Goal: Transaction & Acquisition: Obtain resource

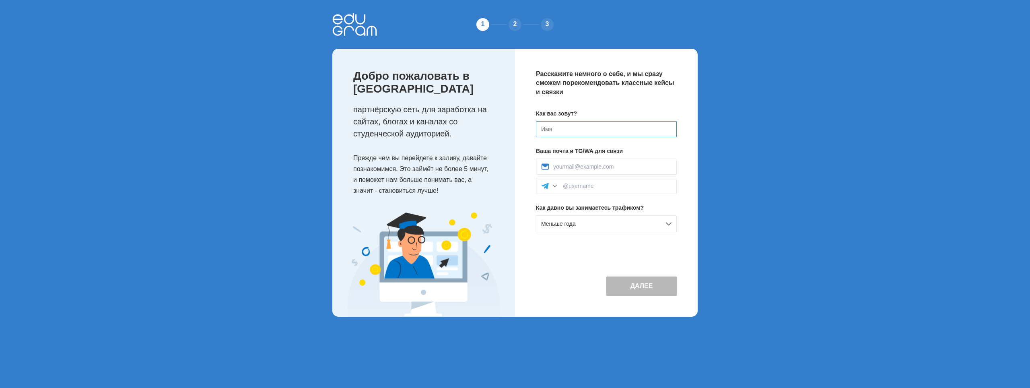
click at [650, 130] on input at bounding box center [606, 129] width 141 height 16
type input "U"
type input "Газимагомед"
click at [614, 162] on div at bounding box center [606, 167] width 141 height 16
click at [619, 167] on input at bounding box center [612, 166] width 118 height 6
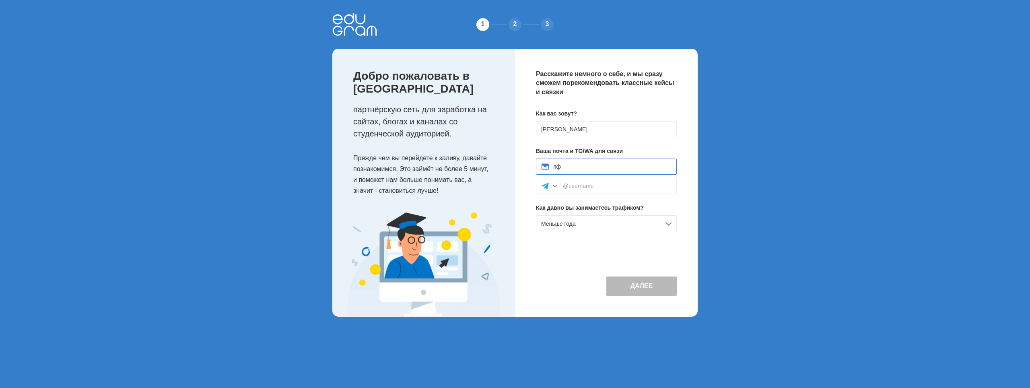
click at [572, 166] on input "пф" at bounding box center [612, 166] width 118 height 6
type input "gazimag4@gmail.com"
type input "@twomakz"
click at [654, 288] on button "Далее" at bounding box center [642, 286] width 70 height 19
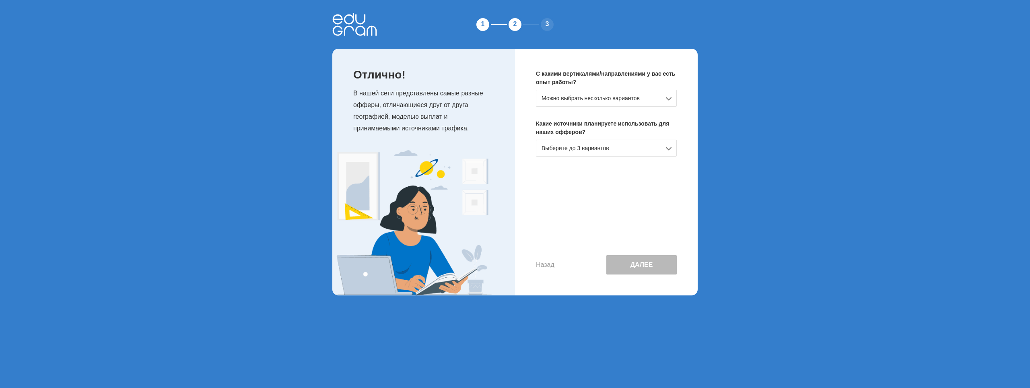
click at [572, 98] on div "Можно выбрать несколько вариантов" at bounding box center [606, 98] width 141 height 17
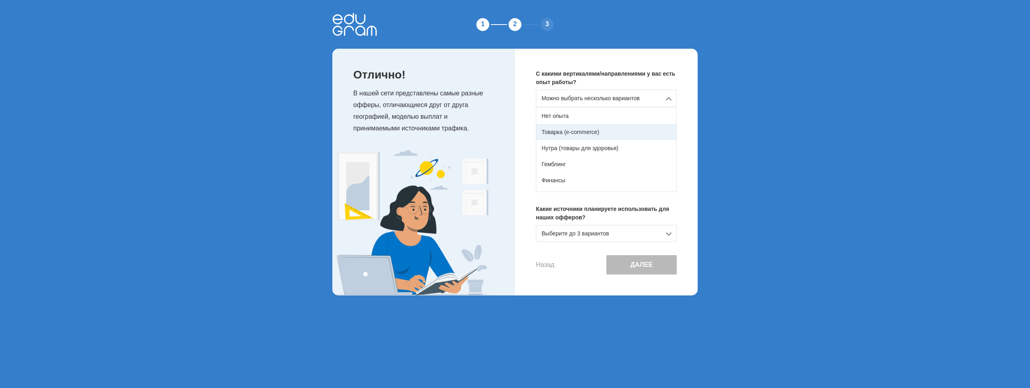
click at [573, 130] on div "Товарка (e-commerce)" at bounding box center [607, 132] width 140 height 16
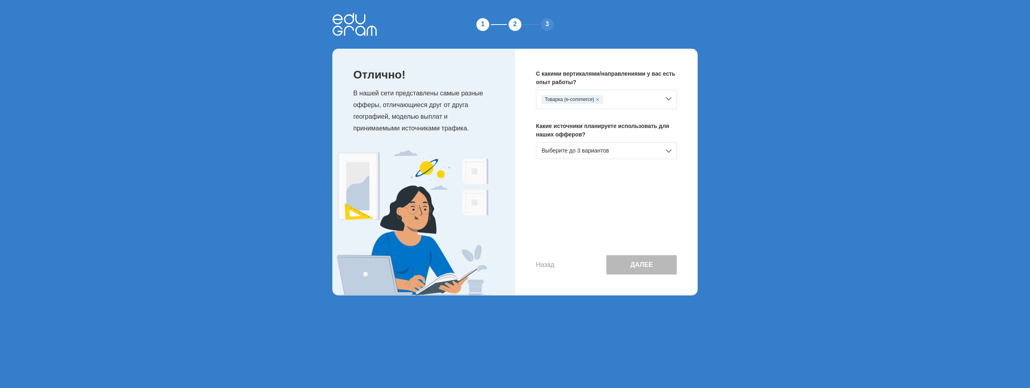
click at [636, 150] on div "Выберите до 3 вариантов" at bounding box center [606, 150] width 141 height 17
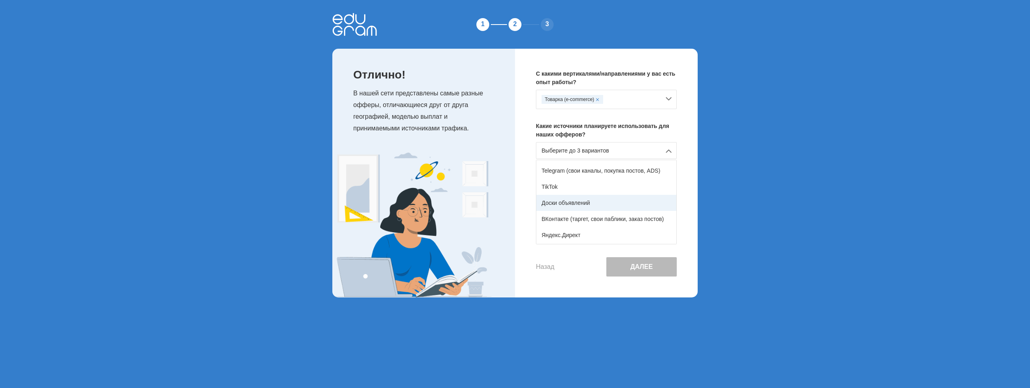
scroll to position [121, 0]
click at [620, 169] on div "Telegram (свои каналы, покупка постов, ADS)" at bounding box center [607, 167] width 140 height 16
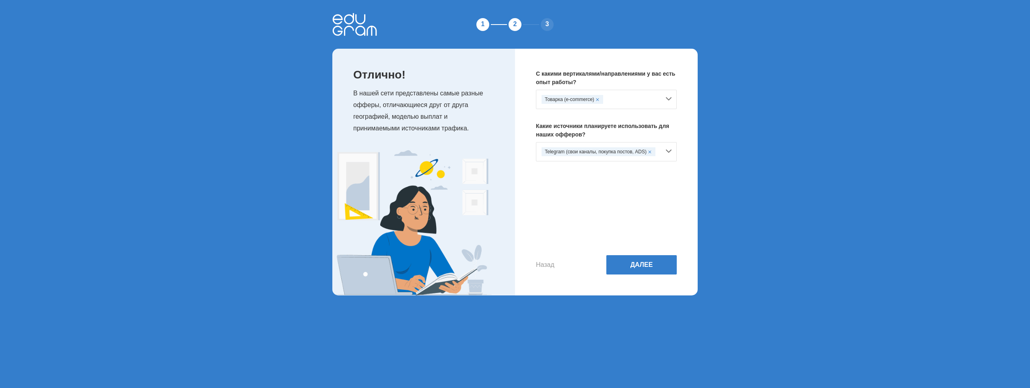
click at [658, 151] on div "Telegram (свои каналы, покупка постов, ADS)" at bounding box center [601, 151] width 119 height 9
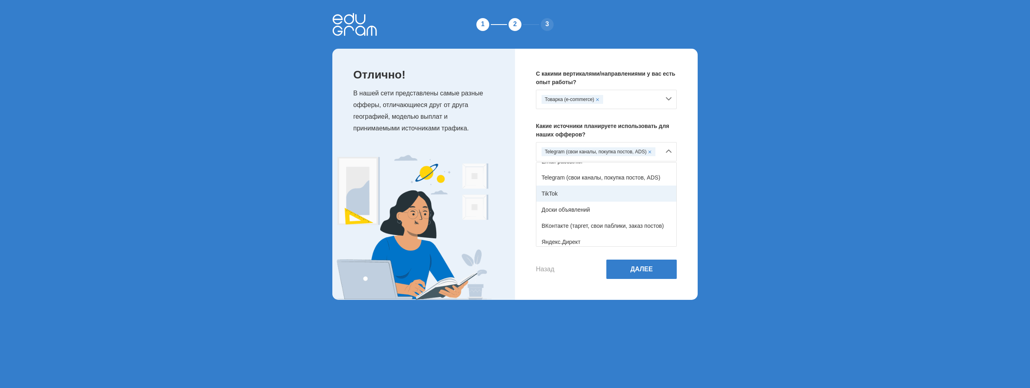
scroll to position [132, 0]
click at [572, 223] on div "Яндекс.Директ" at bounding box center [607, 222] width 140 height 16
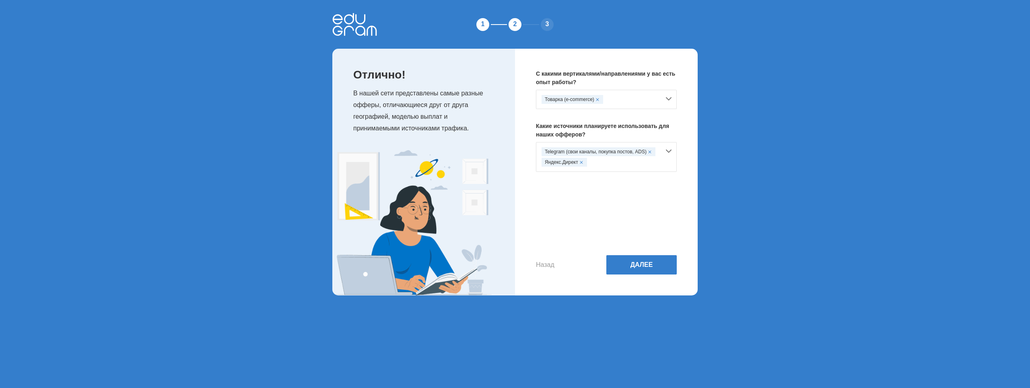
click at [667, 150] on div "Telegram (свои каналы, покупка постов, ADS) Яндекс.Директ" at bounding box center [606, 157] width 141 height 30
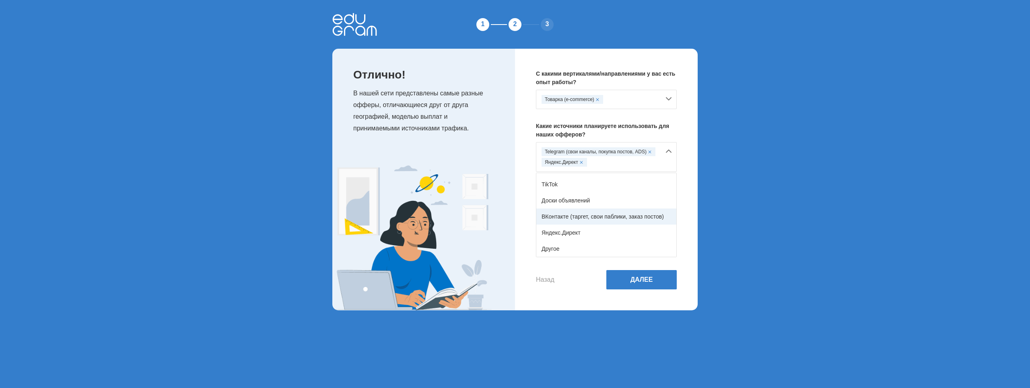
click at [586, 217] on div "ВКонтакте (таргет, свои паблики, заказ постов)" at bounding box center [607, 216] width 140 height 16
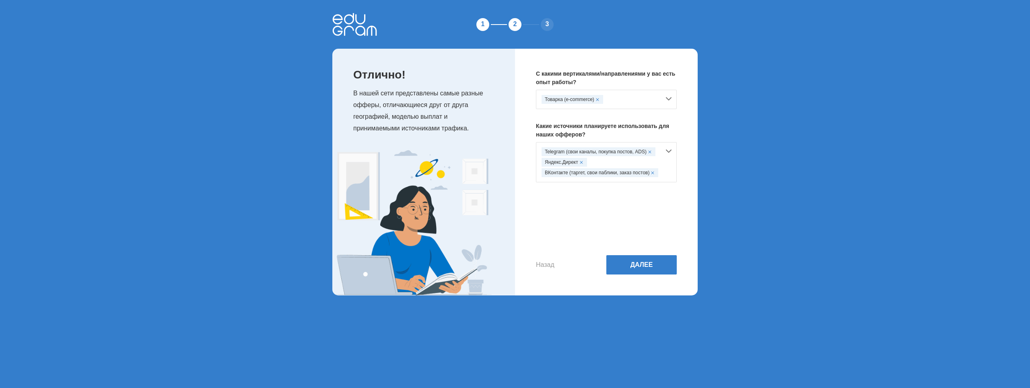
click at [670, 151] on div "Telegram (свои каналы, покупка постов, ADS) Яндекс.Директ ВКонтакте (таргет, св…" at bounding box center [606, 162] width 141 height 40
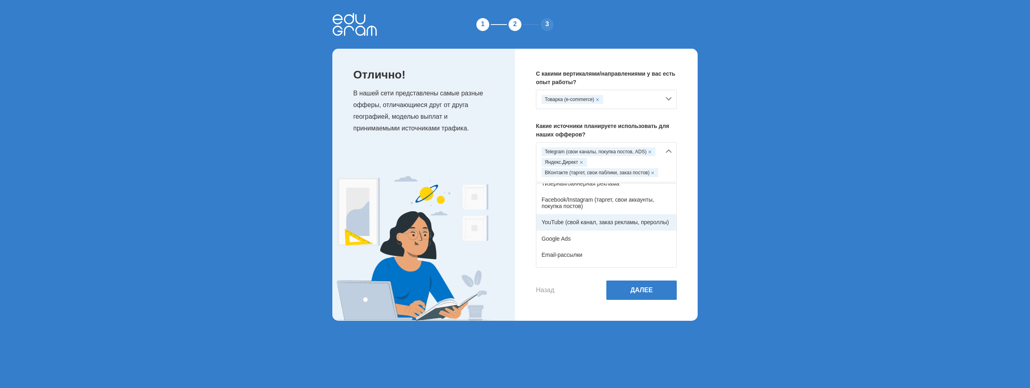
scroll to position [81, 0]
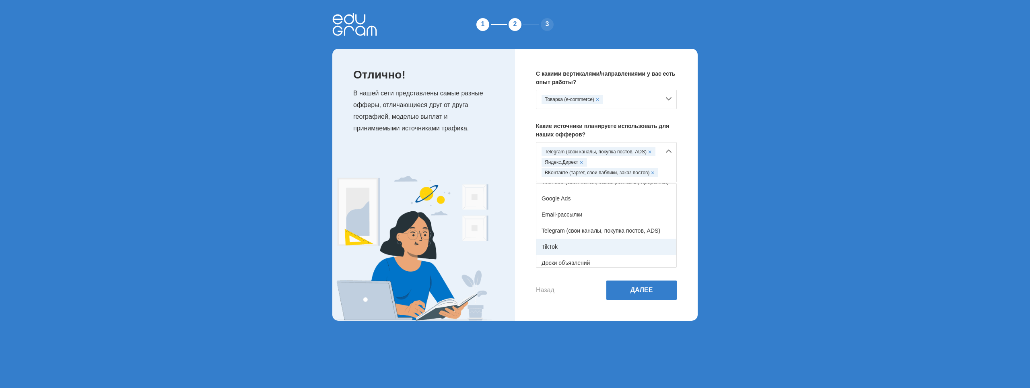
click at [586, 244] on div "TikTok" at bounding box center [607, 247] width 140 height 16
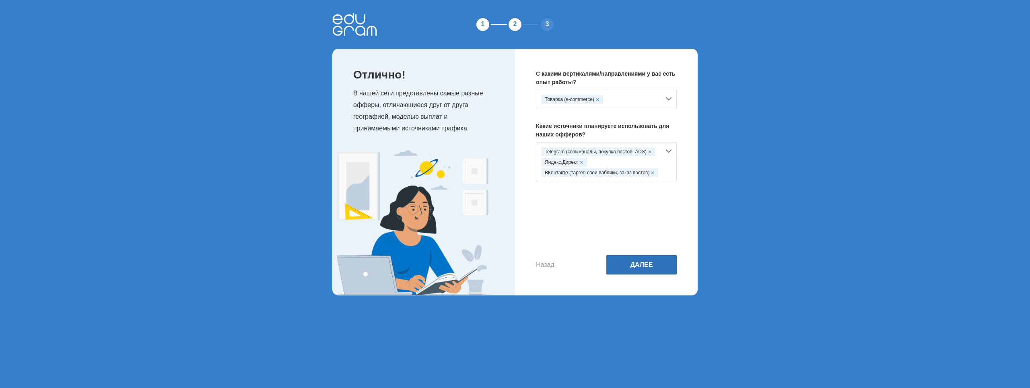
click at [648, 264] on button "Далее" at bounding box center [642, 264] width 70 height 19
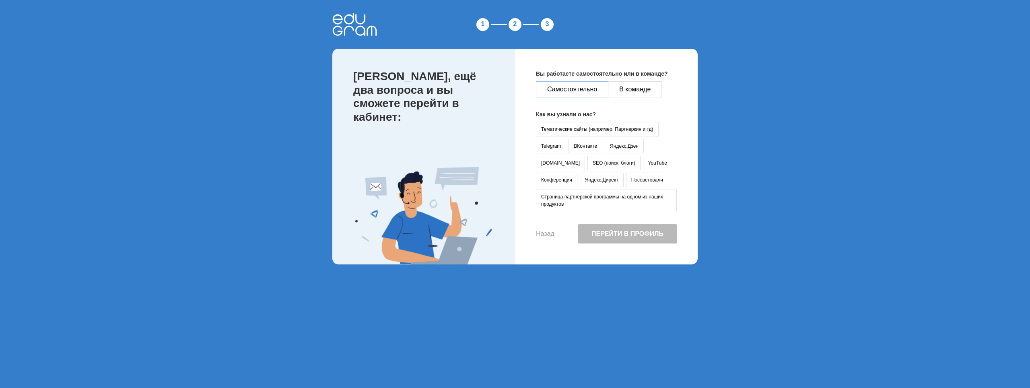
click at [576, 91] on button "Самостоятельно" at bounding box center [572, 89] width 72 height 16
click at [585, 156] on button "vc.ru" at bounding box center [560, 163] width 49 height 14
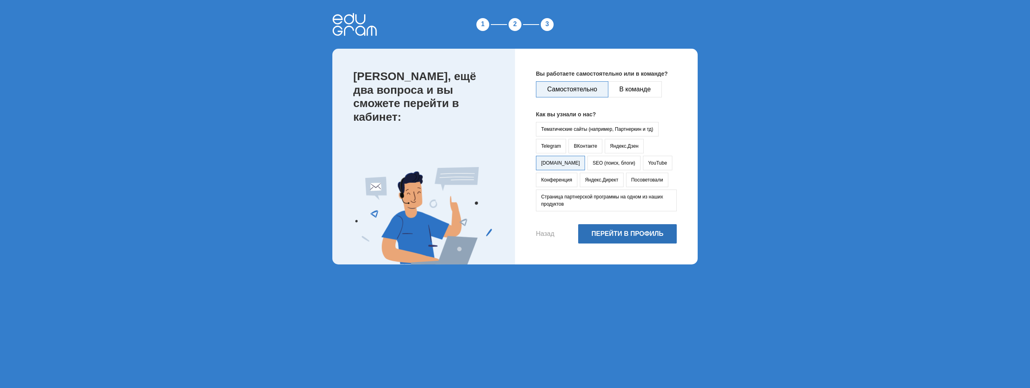
click at [597, 227] on button "Перейти в профиль" at bounding box center [627, 233] width 99 height 19
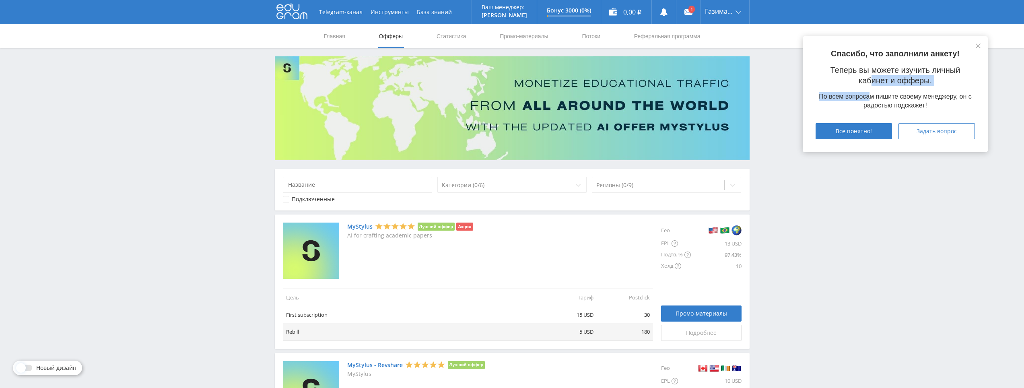
drag, startPoint x: 871, startPoint y: 76, endPoint x: 871, endPoint y: 92, distance: 16.5
click at [871, 92] on div "Спасибо, что заполнили анкету! Теперь вы можете изучить личный кабинет и офферы…" at bounding box center [895, 94] width 185 height 116
click at [870, 62] on div "Спасибо, что заполнили анкету! Теперь вы можете изучить личный кабинет и офферы…" at bounding box center [895, 94] width 185 height 116
click at [842, 128] on span "Все понятно!" at bounding box center [854, 131] width 36 height 6
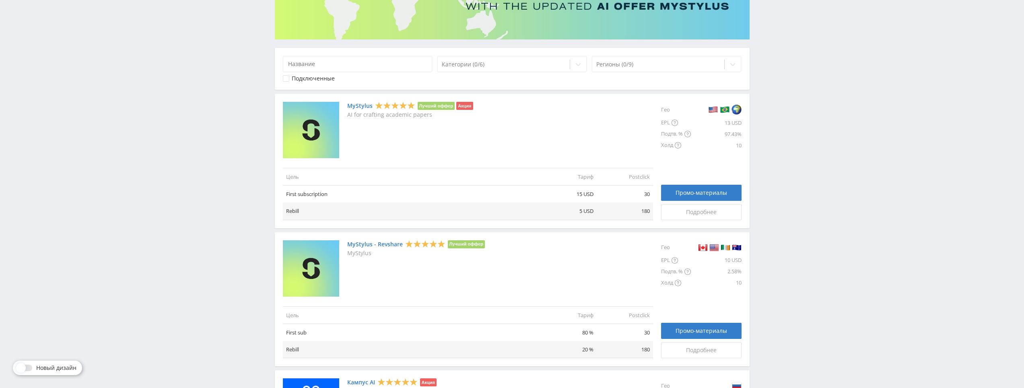
scroll to position [161, 0]
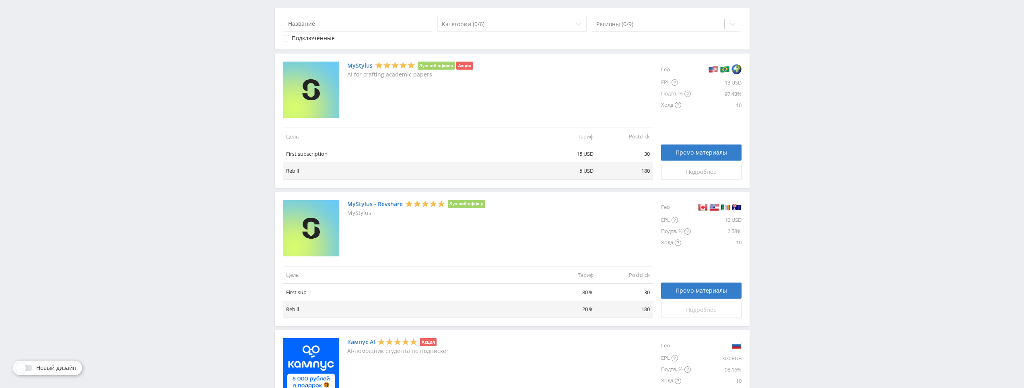
click at [700, 310] on span "Подробнее" at bounding box center [701, 310] width 31 height 6
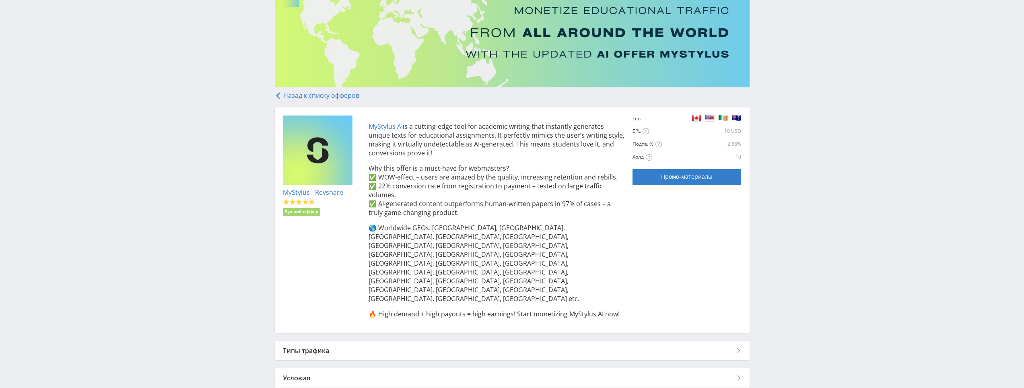
scroll to position [76, 0]
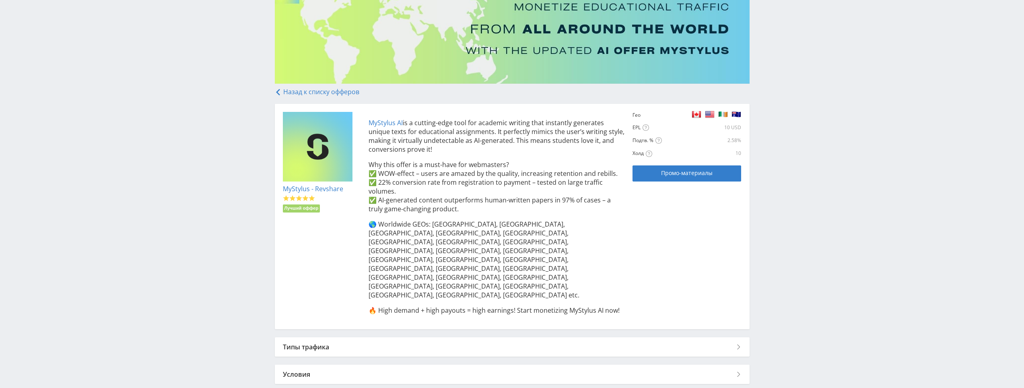
click at [312, 337] on div "Типы трафика" at bounding box center [512, 346] width 475 height 19
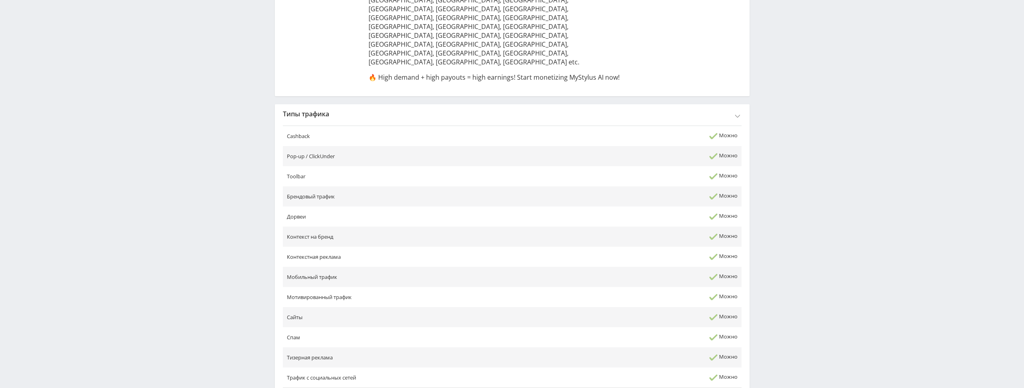
scroll to position [318, 0]
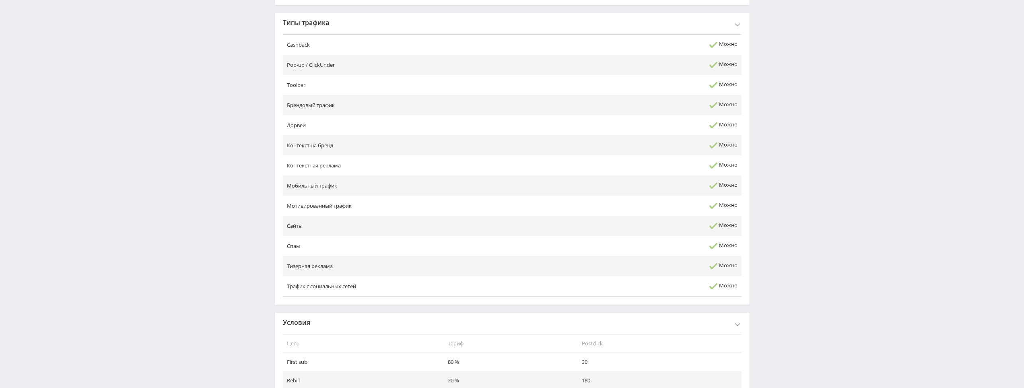
scroll to position [415, 0]
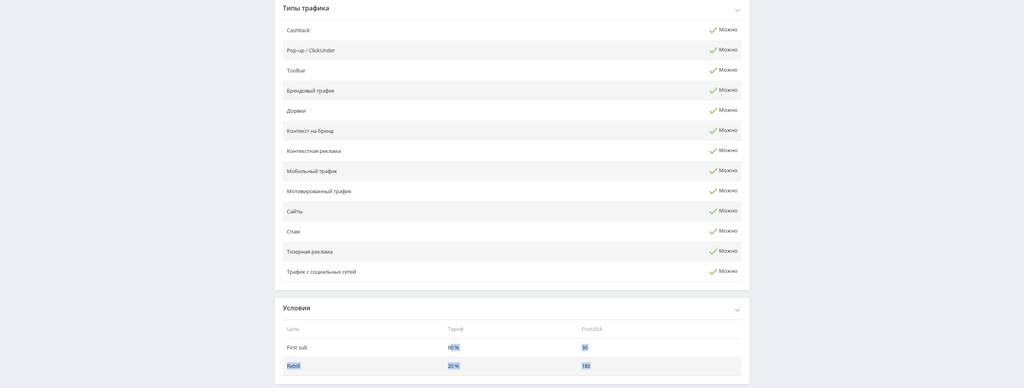
drag, startPoint x: 450, startPoint y: 299, endPoint x: 600, endPoint y: 322, distance: 151.8
click at [600, 339] on tbody "First sub 80 % 30 Rebill 20 % 180" at bounding box center [512, 357] width 459 height 37
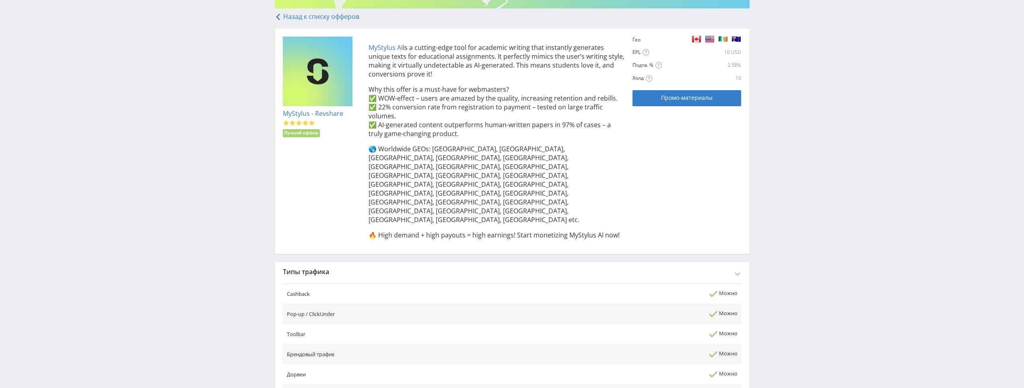
scroll to position [134, 0]
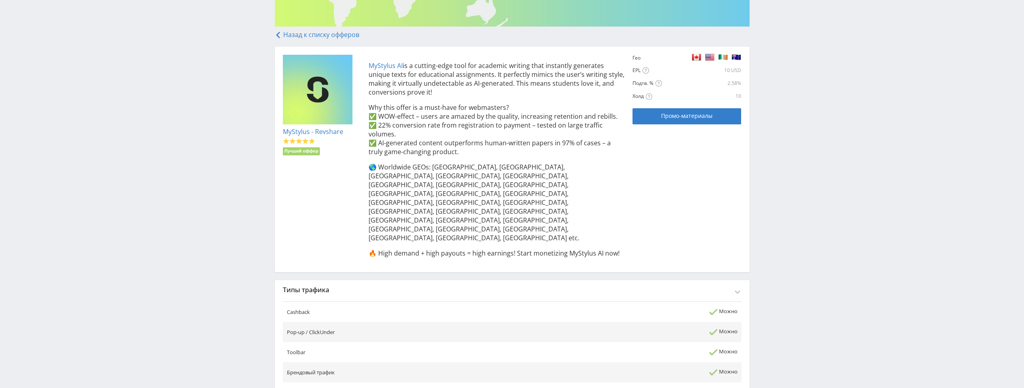
click at [482, 161] on div "MyStylus AI is a cutting-edge tool for academic writing that instantly generate…" at bounding box center [493, 159] width 264 height 209
click at [716, 116] on div "Промо-материалы" at bounding box center [687, 116] width 89 height 6
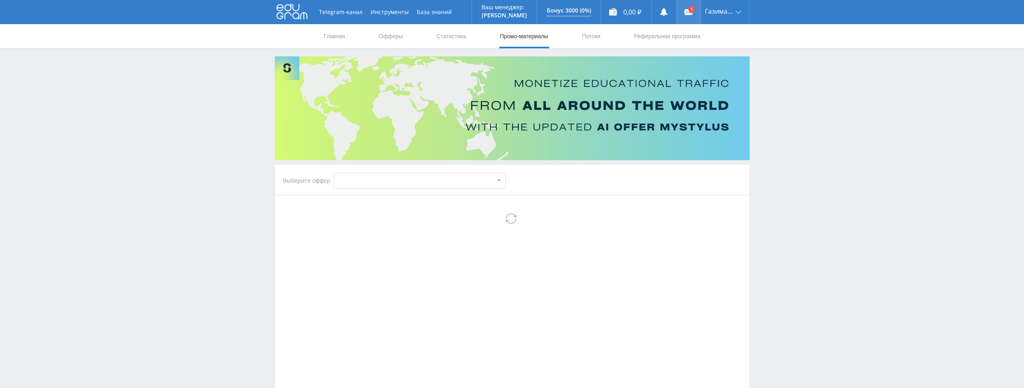
click at [685, 15] on icon at bounding box center [689, 12] width 8 height 8
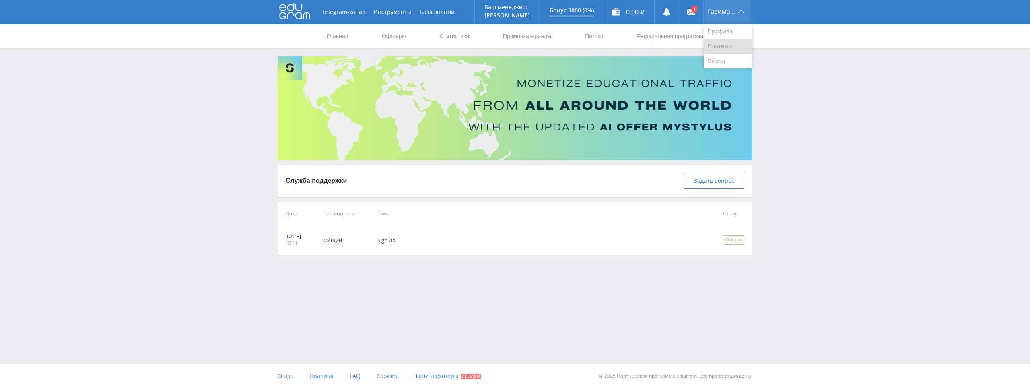
click at [722, 45] on link "Платежи" at bounding box center [728, 46] width 48 height 15
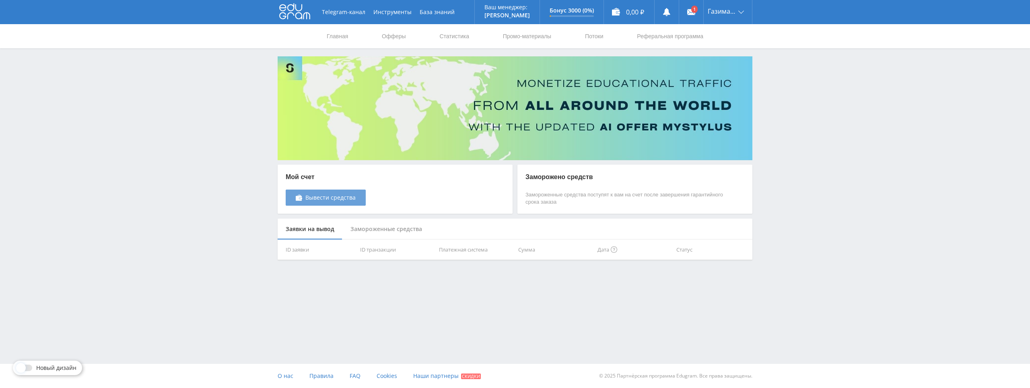
click at [355, 204] on link "Вывести средства" at bounding box center [326, 198] width 80 height 16
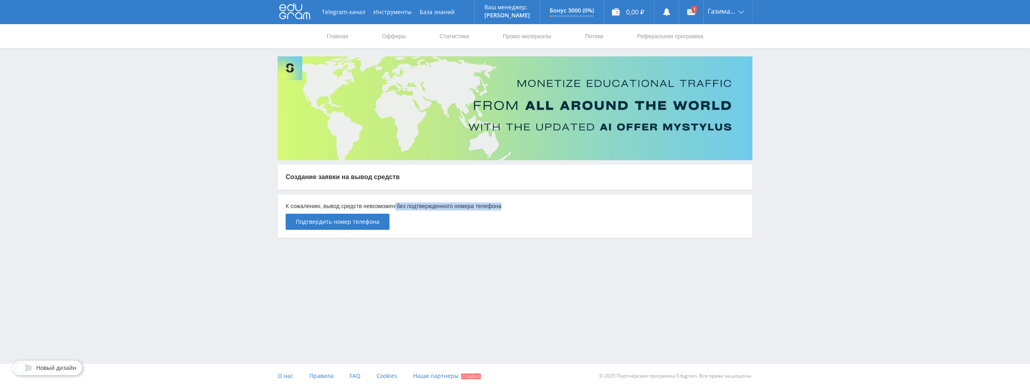
drag, startPoint x: 396, startPoint y: 205, endPoint x: 504, endPoint y: 208, distance: 108.3
click at [504, 208] on p "К сожалению, вывод средств невозможен без подтвержденного номера телефона" at bounding box center [515, 206] width 459 height 8
click at [367, 227] on button "Подтвердить номер телефона" at bounding box center [338, 222] width 104 height 16
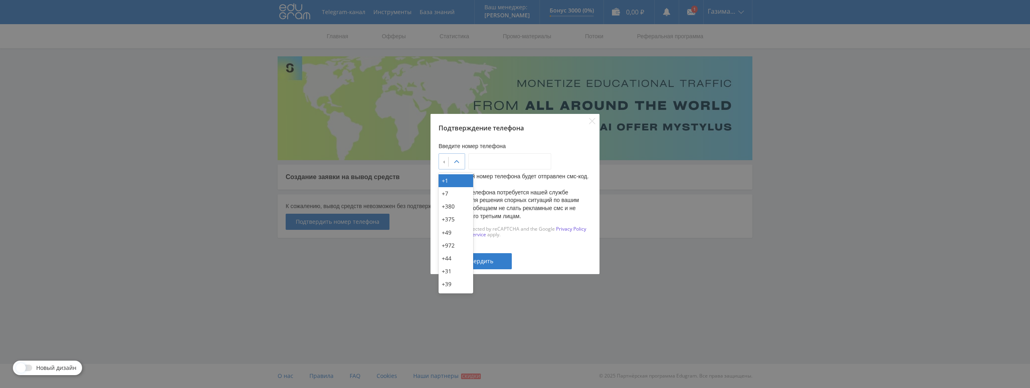
click at [463, 166] on div at bounding box center [457, 162] width 16 height 16
click at [449, 193] on div "+7" at bounding box center [456, 193] width 35 height 13
click at [510, 165] on input "___-___-__-__" at bounding box center [510, 161] width 83 height 16
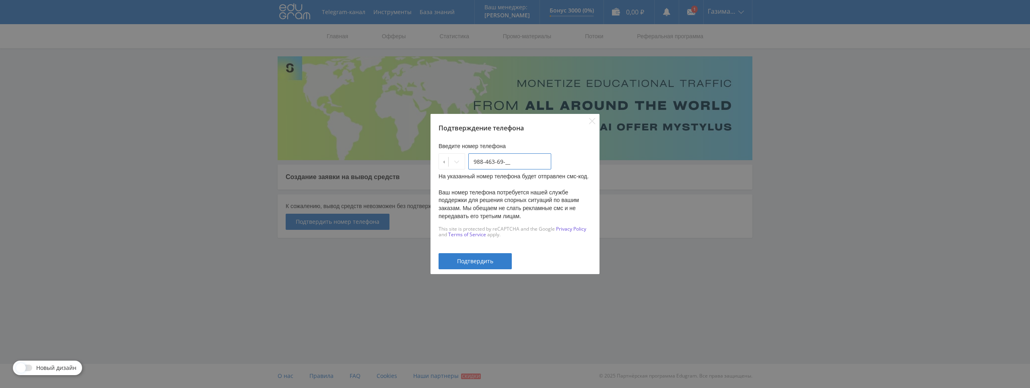
drag, startPoint x: 497, startPoint y: 161, endPoint x: 556, endPoint y: 156, distance: 58.6
click at [553, 157] on div "Введите номер телефона +7 988-463-69-__ На указанный номер телефона будет отпра…" at bounding box center [515, 189] width 153 height 95
type input "[PHONE_NUMBER]"
click at [454, 258] on div "Подтвердить" at bounding box center [475, 261] width 53 height 6
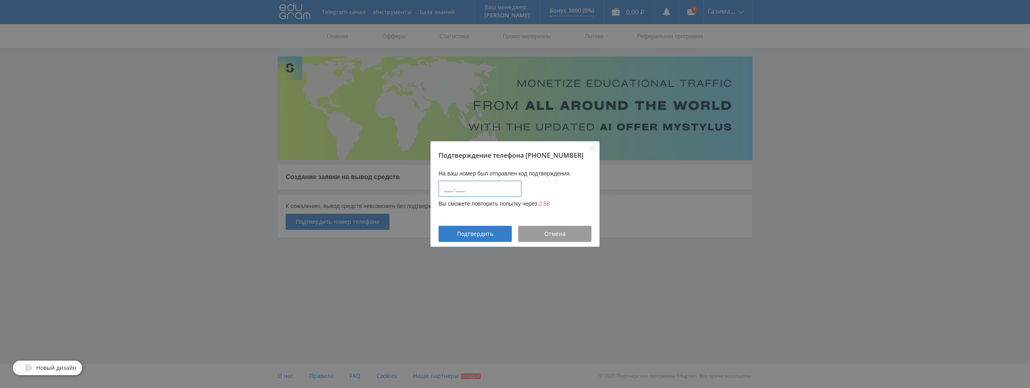
click at [479, 193] on input "____-____" at bounding box center [480, 189] width 83 height 16
type input "9277-0223"
click at [477, 234] on span "Подтвердить" at bounding box center [475, 234] width 36 height 6
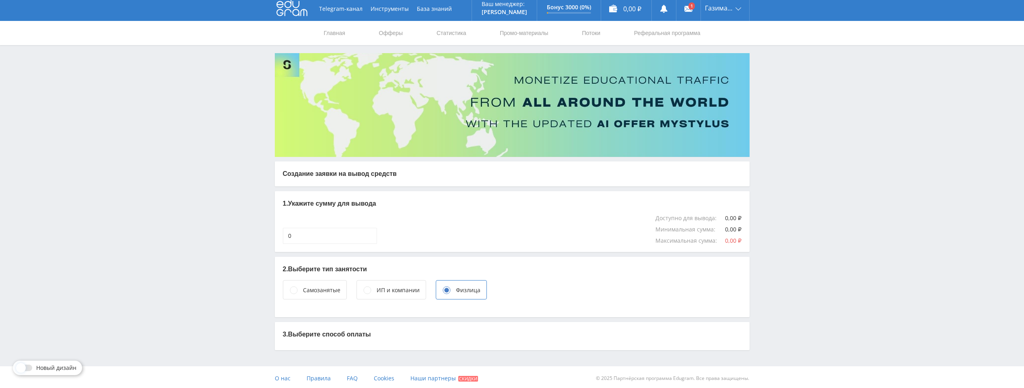
scroll to position [6, 0]
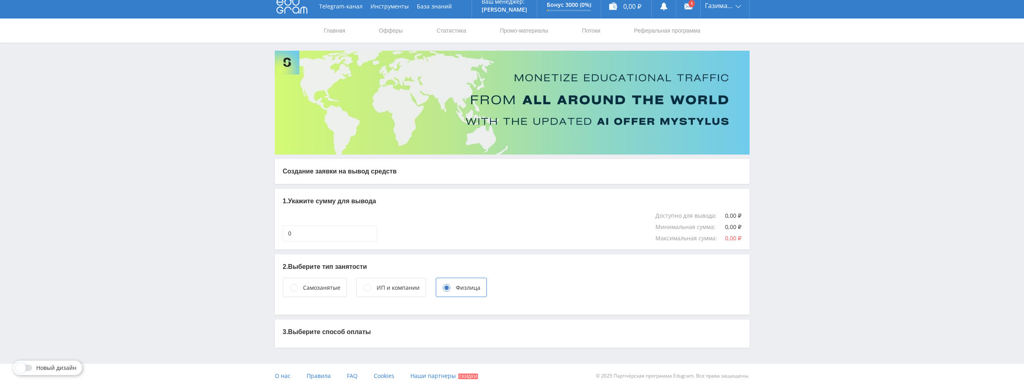
click at [328, 339] on div "3. Выберите способ оплаты" at bounding box center [512, 334] width 475 height 28
click at [343, 227] on input at bounding box center [330, 233] width 94 height 16
type input "10 000"
click at [609, 241] on div "10 000 Доступно для вывода : 0,00 ₽ Минимальная сумма : 0,00 ₽ Максимальная сум…" at bounding box center [512, 227] width 459 height 29
click at [524, 35] on link "Промо-материалы" at bounding box center [524, 31] width 50 height 24
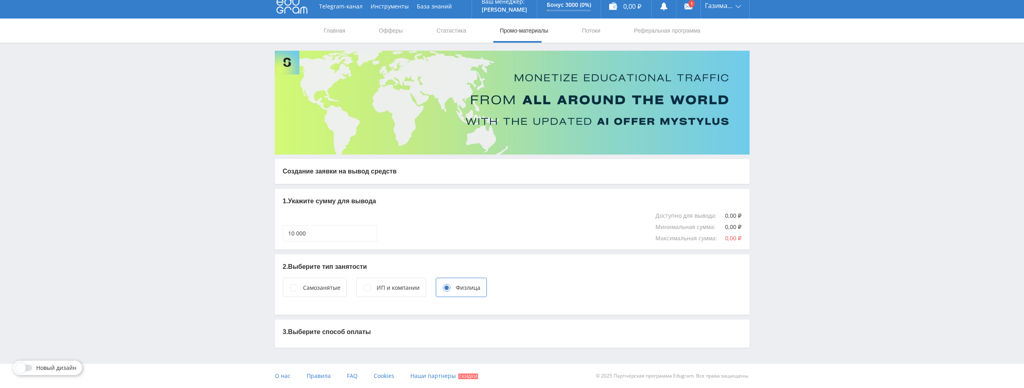
select select "341"
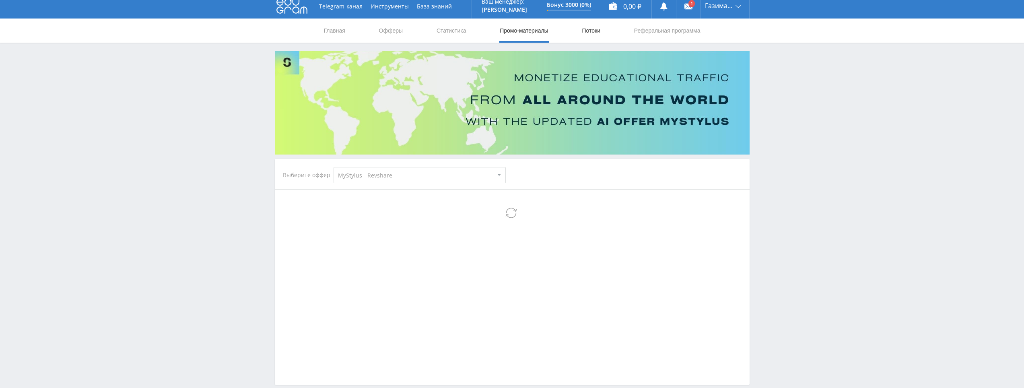
select select "341"
click at [392, 30] on link "Офферы" at bounding box center [391, 31] width 26 height 24
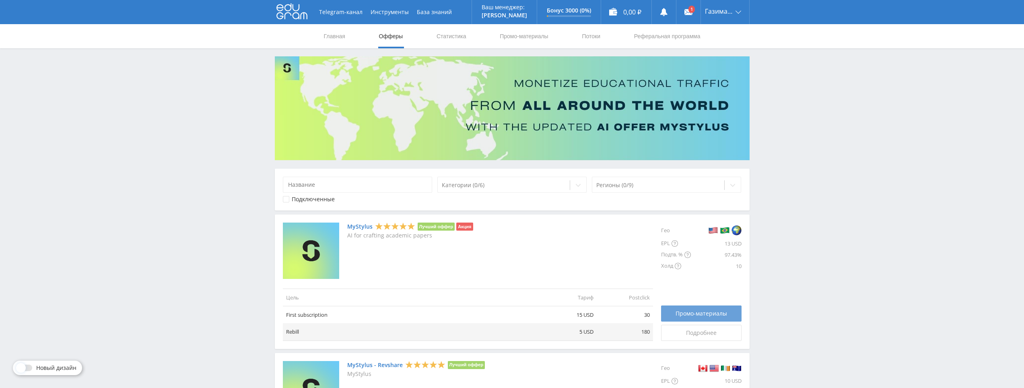
click at [707, 310] on span "Промо-материалы" at bounding box center [702, 313] width 52 height 6
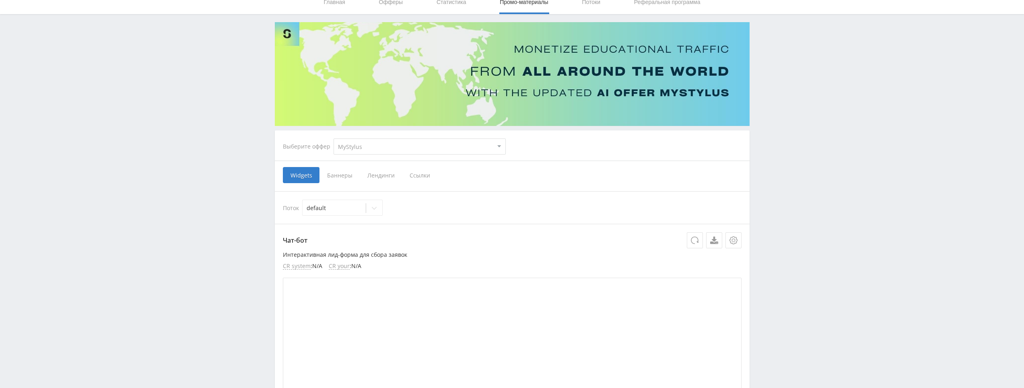
scroll to position [19, 0]
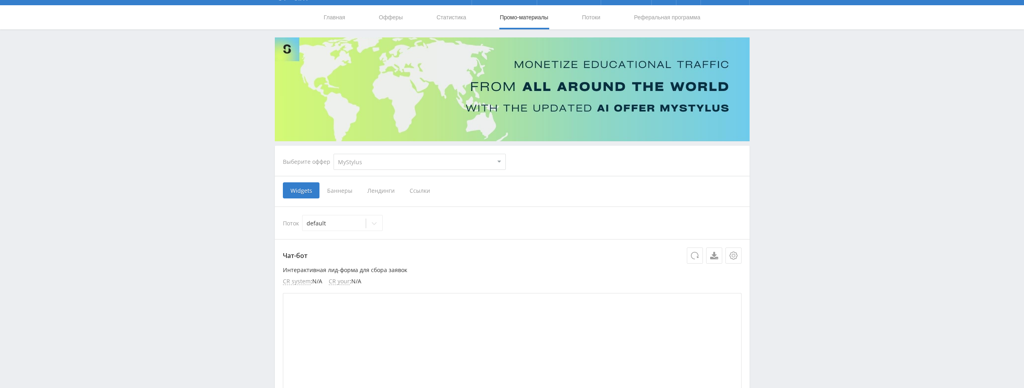
click at [347, 189] on span "Баннеры" at bounding box center [340, 190] width 40 height 16
click at [0, 0] on input "Баннеры" at bounding box center [0, 0] width 0 height 0
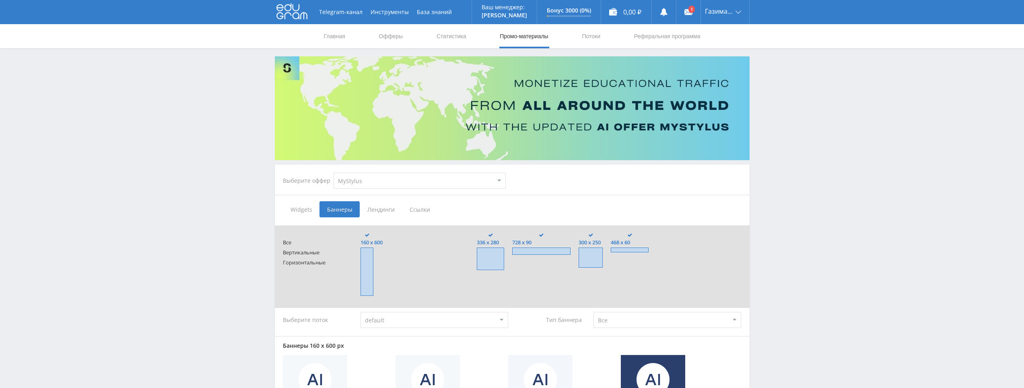
click at [386, 210] on span "Лендинги" at bounding box center [381, 209] width 42 height 16
click at [0, 0] on input "Лендинги" at bounding box center [0, 0] width 0 height 0
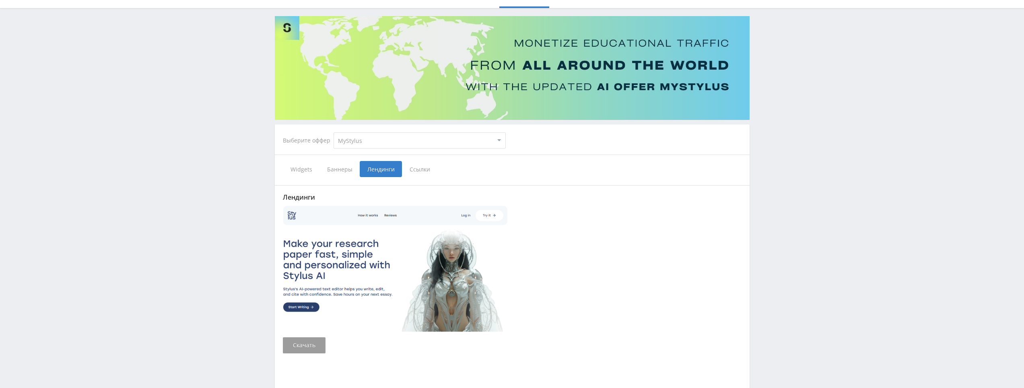
scroll to position [81, 0]
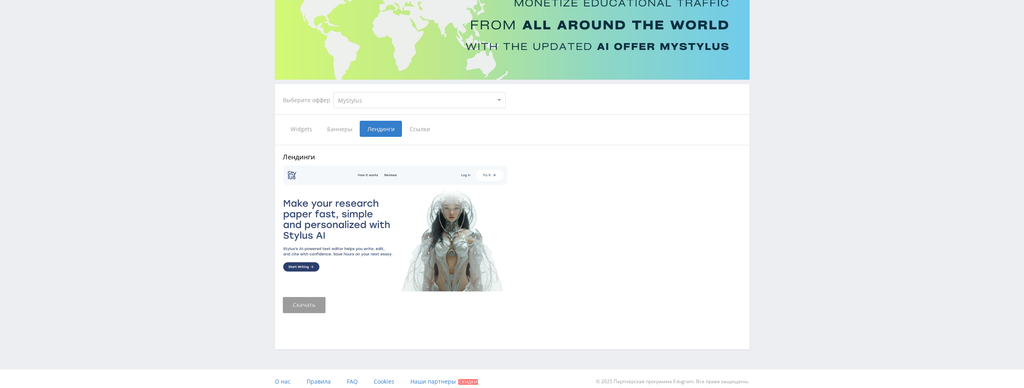
click at [414, 130] on span "Ссылки" at bounding box center [420, 129] width 36 height 16
click at [0, 0] on input "Ссылки" at bounding box center [0, 0] width 0 height 0
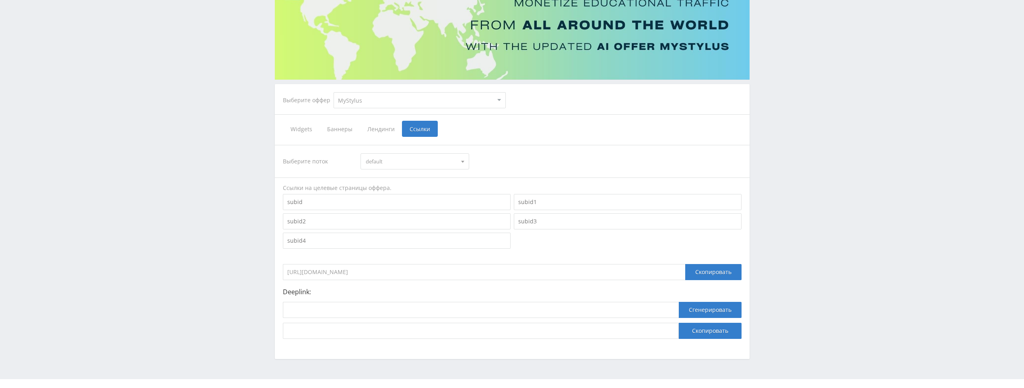
click at [299, 130] on span "Widgets" at bounding box center [301, 129] width 37 height 16
click at [0, 0] on input "Widgets" at bounding box center [0, 0] width 0 height 0
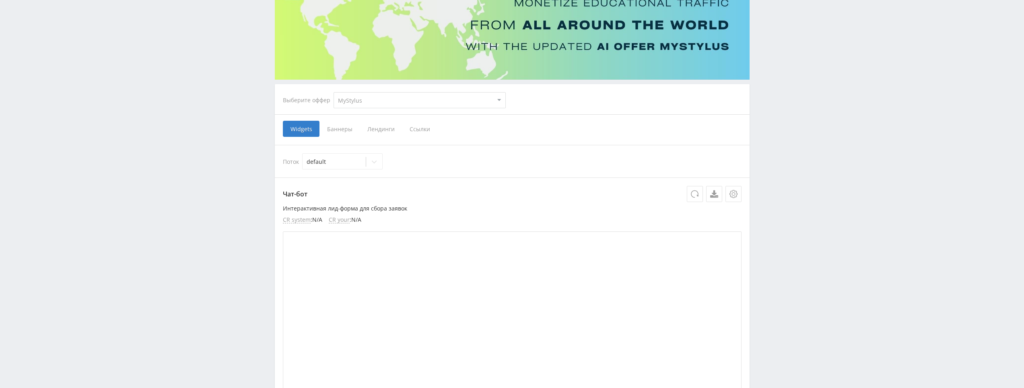
click at [521, 97] on div "Выберите оффер MyStylus MyStylus - Revshare Кампус AI Studybay Автор24 Studybay…" at bounding box center [513, 100] width 472 height 29
click at [482, 97] on select "MyStylus MyStylus - Revshare Кампус AI Studybay Автор24 Studybay Brazil Study A…" at bounding box center [420, 100] width 172 height 16
click at [615, 100] on div "Выберите оффер MyStylus MyStylus - Revshare Кампус AI Studybay Автор24 Studybay…" at bounding box center [513, 100] width 472 height 29
click at [700, 194] on button at bounding box center [695, 194] width 16 height 16
click at [369, 159] on div at bounding box center [374, 162] width 16 height 16
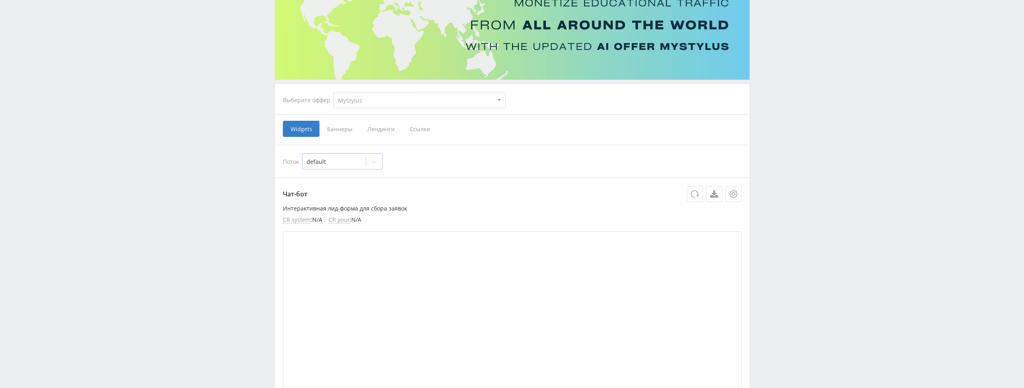
click at [369, 159] on div at bounding box center [374, 162] width 16 height 16
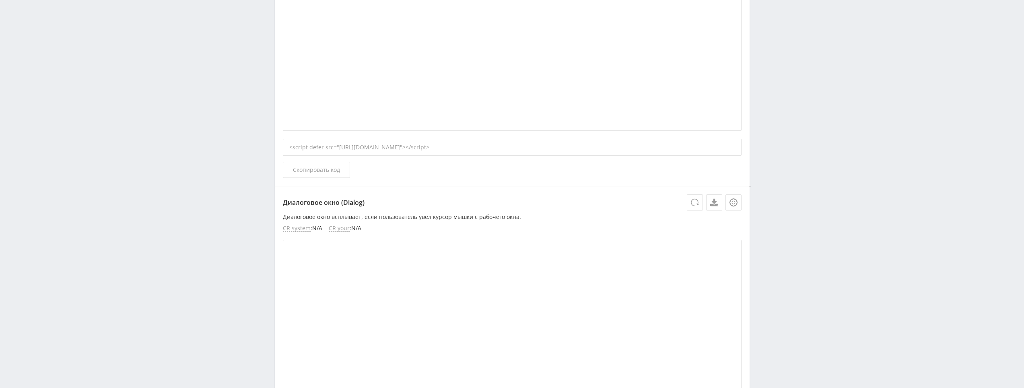
scroll to position [483, 0]
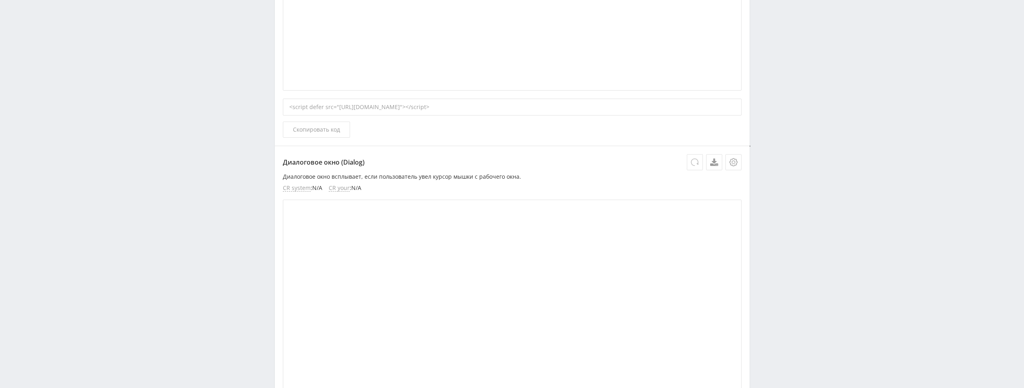
click at [694, 164] on icon at bounding box center [695, 162] width 8 height 8
click at [730, 161] on icon at bounding box center [734, 162] width 8 height 8
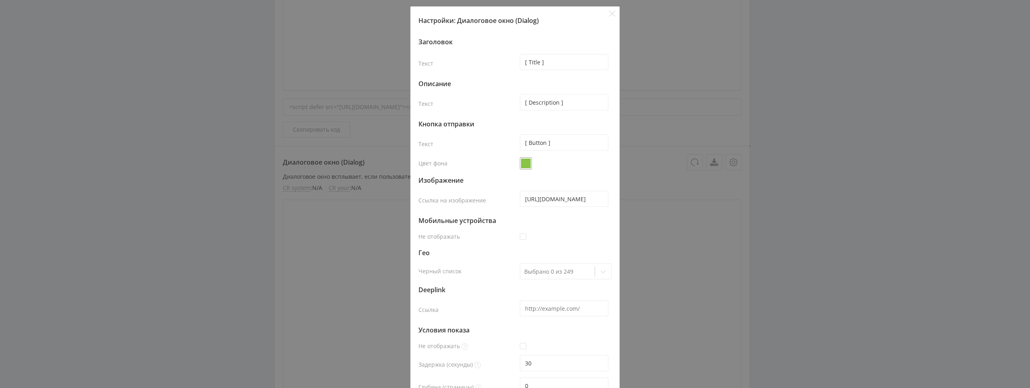
click at [731, 161] on div "Настройки: Диалоговое окно (Dialog) Заголовок Текст [ Title ] Описание Текст [ …" at bounding box center [515, 194] width 1030 height 388
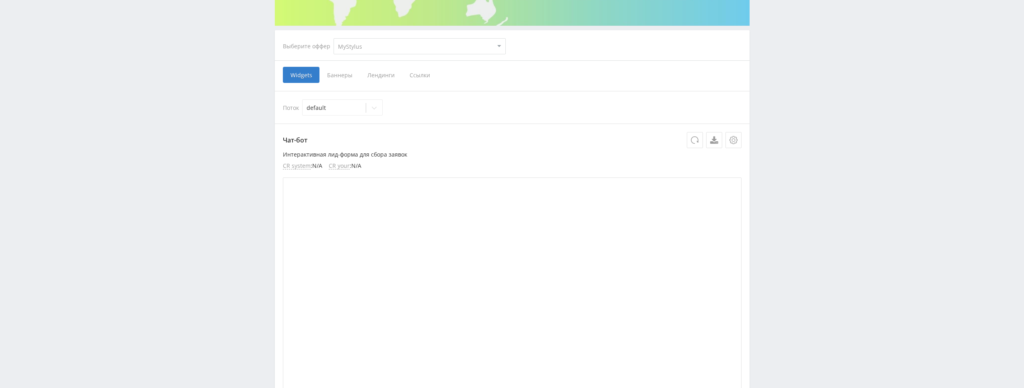
scroll to position [0, 0]
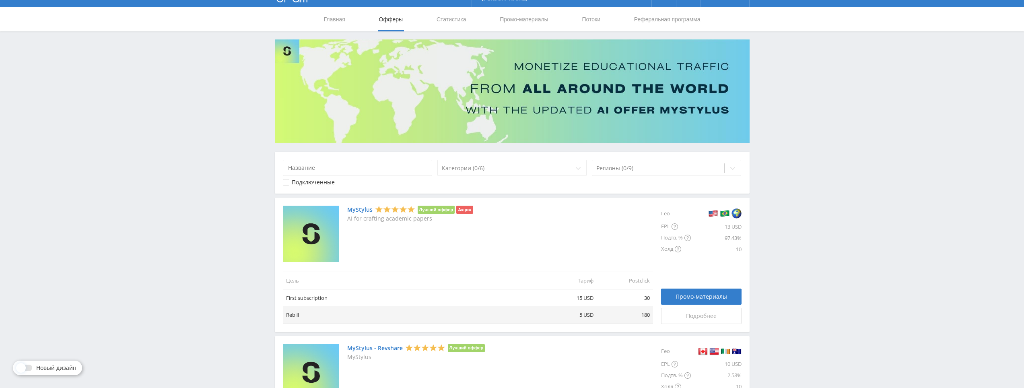
scroll to position [201, 0]
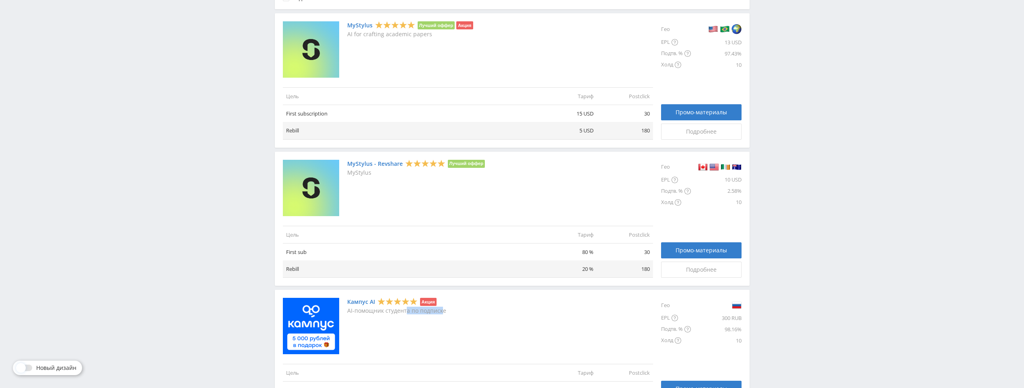
drag, startPoint x: 405, startPoint y: 311, endPoint x: 442, endPoint y: 312, distance: 37.0
click at [442, 312] on p "AI-помощник студента по подписке" at bounding box center [396, 311] width 99 height 6
click at [496, 319] on div "Кампус AI Акция AI-помощник студента по подписке" at bounding box center [468, 326] width 370 height 56
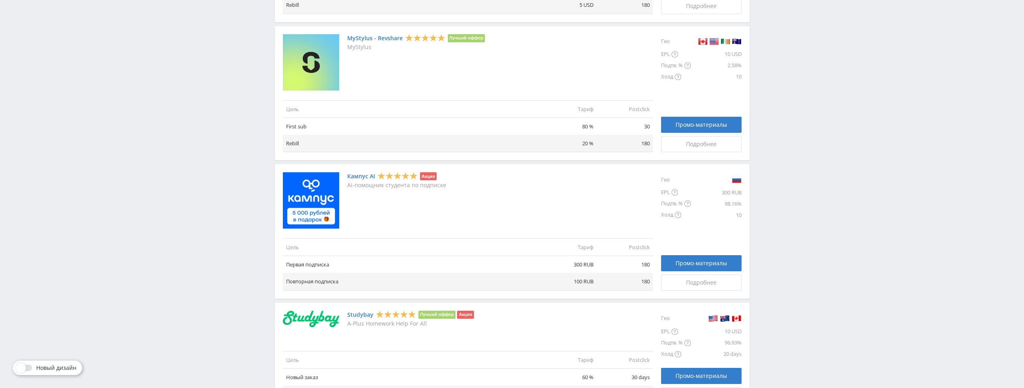
scroll to position [322, 0]
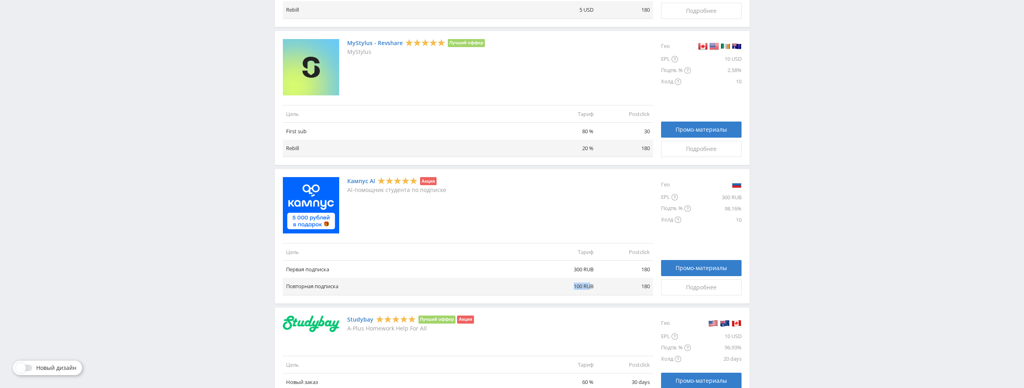
drag, startPoint x: 569, startPoint y: 284, endPoint x: 591, endPoint y: 283, distance: 22.6
click at [591, 283] on td "100 RUB" at bounding box center [569, 286] width 56 height 17
click at [706, 284] on span "Подробнее" at bounding box center [701, 287] width 31 height 6
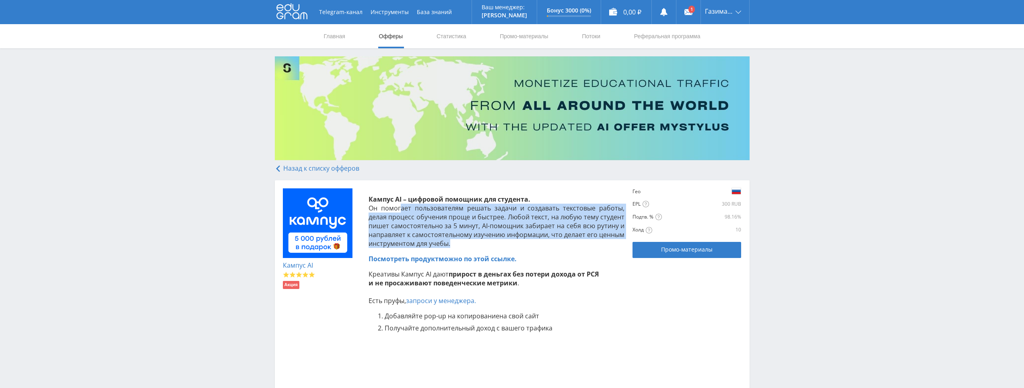
drag, startPoint x: 403, startPoint y: 207, endPoint x: 587, endPoint y: 241, distance: 187.7
click at [587, 241] on p "Кампус AI – цифровой помощник для студента. Он помогает пользователям решать за…" at bounding box center [497, 221] width 256 height 53
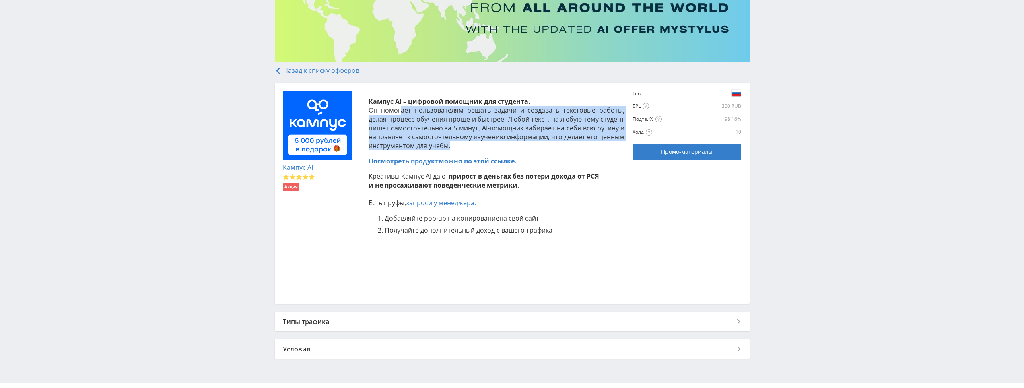
scroll to position [117, 0]
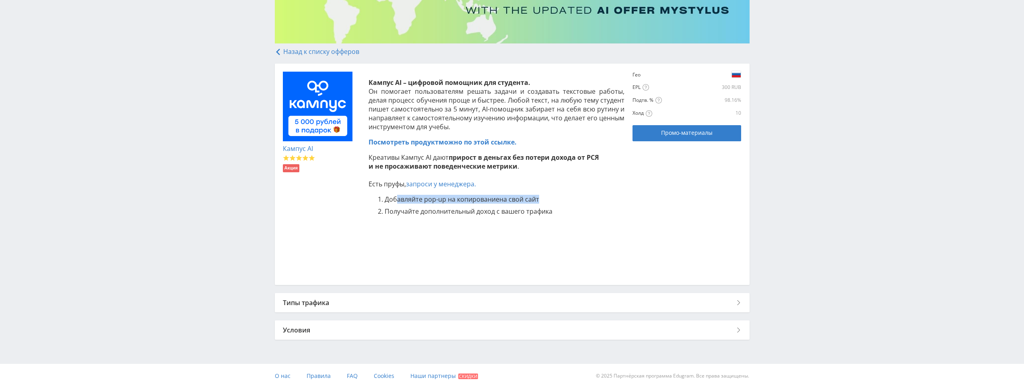
drag, startPoint x: 396, startPoint y: 200, endPoint x: 543, endPoint y: 200, distance: 146.5
click at [543, 200] on li "Добавляйте pop-up на копирование на свой сайт" at bounding box center [505, 199] width 240 height 9
click at [383, 330] on div "Условия" at bounding box center [512, 329] width 475 height 19
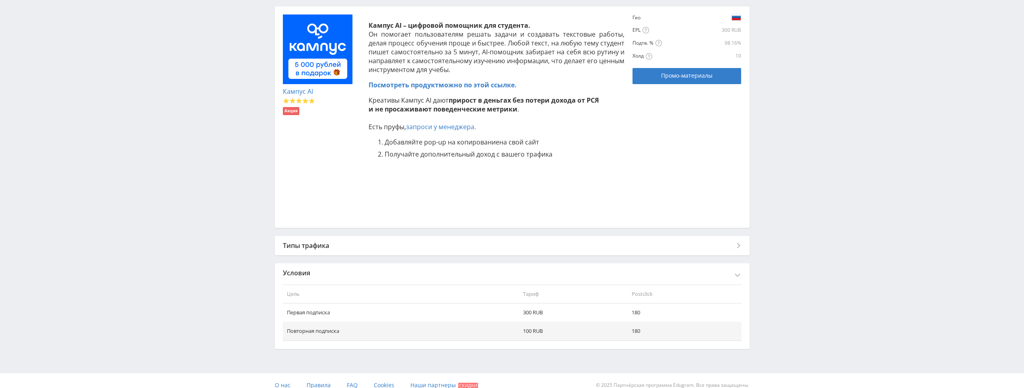
scroll to position [183, 0]
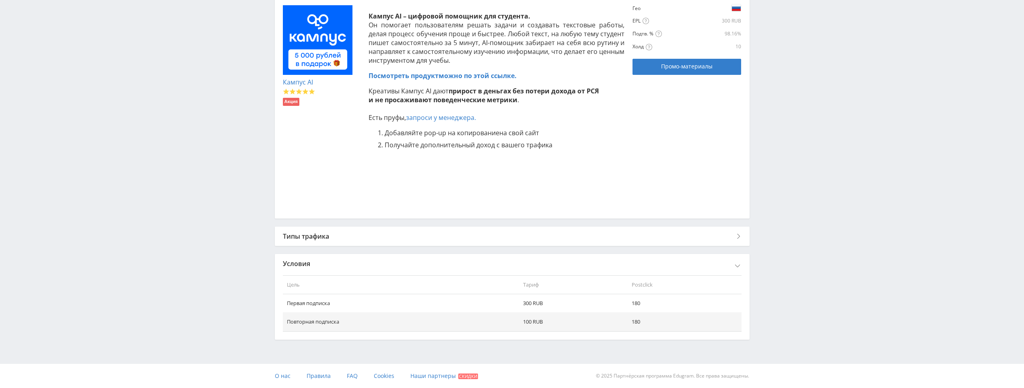
click at [424, 234] on div "Типы трафика" at bounding box center [512, 236] width 475 height 19
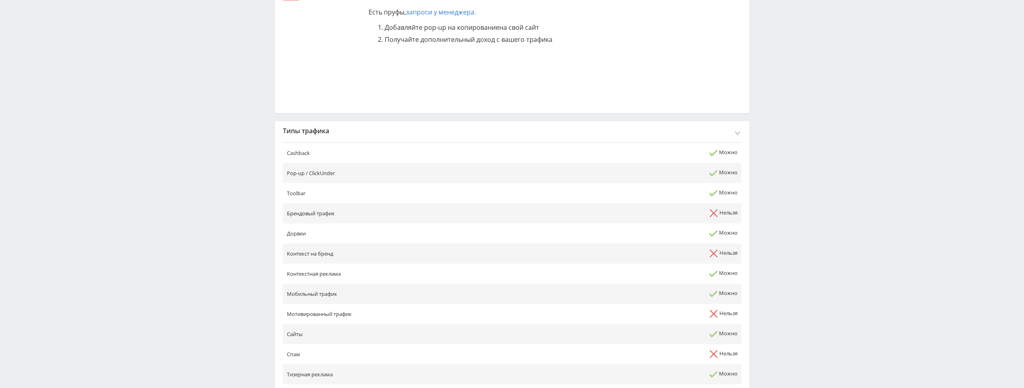
scroll to position [415, 0]
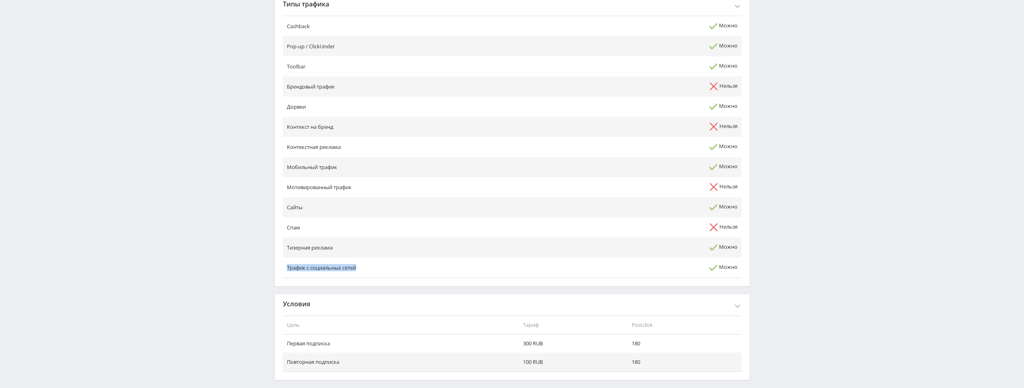
drag, startPoint x: 361, startPoint y: 268, endPoint x: 286, endPoint y: 264, distance: 75.3
click at [286, 264] on td "Трафик с социальных сетей" at bounding box center [439, 268] width 312 height 21
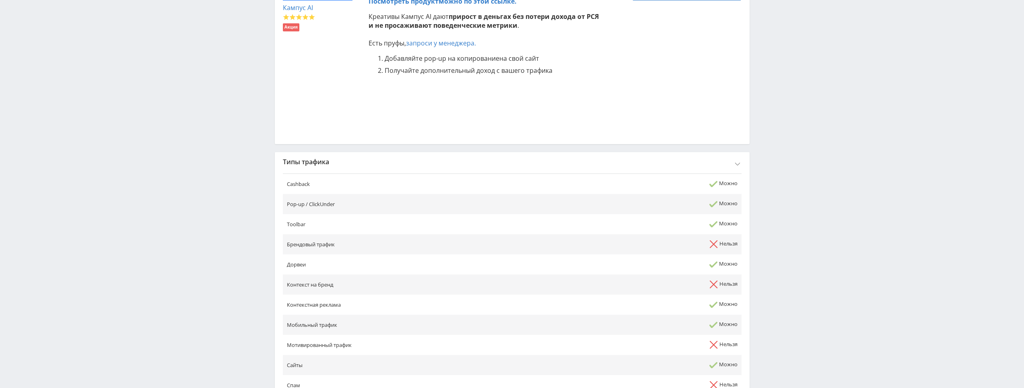
scroll to position [93, 0]
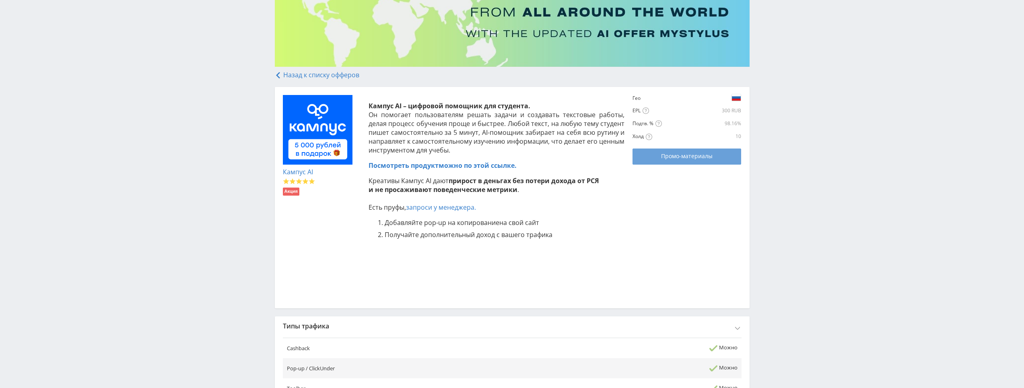
click at [685, 164] on link "Промо-материалы" at bounding box center [687, 157] width 109 height 16
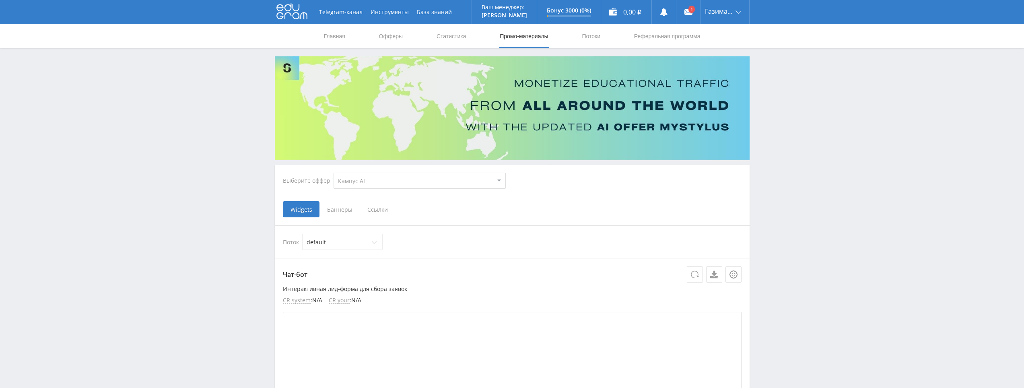
select select "340"
click at [341, 213] on span "Баннеры" at bounding box center [340, 209] width 40 height 16
click at [0, 0] on input "Баннеры" at bounding box center [0, 0] width 0 height 0
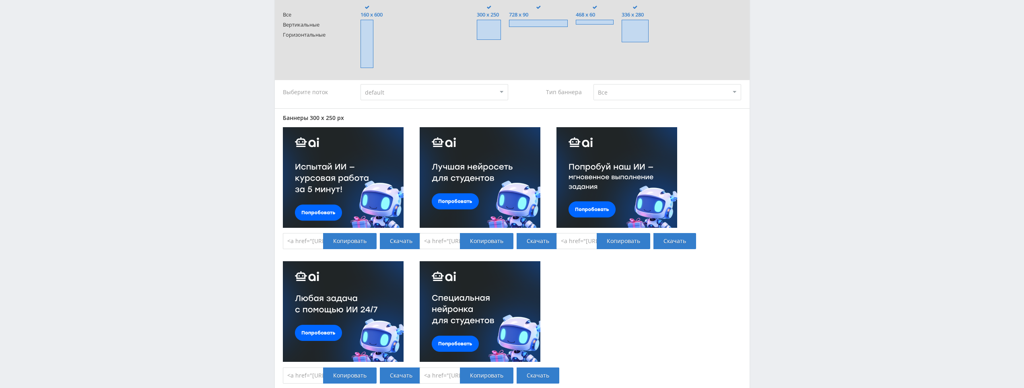
scroll to position [242, 0]
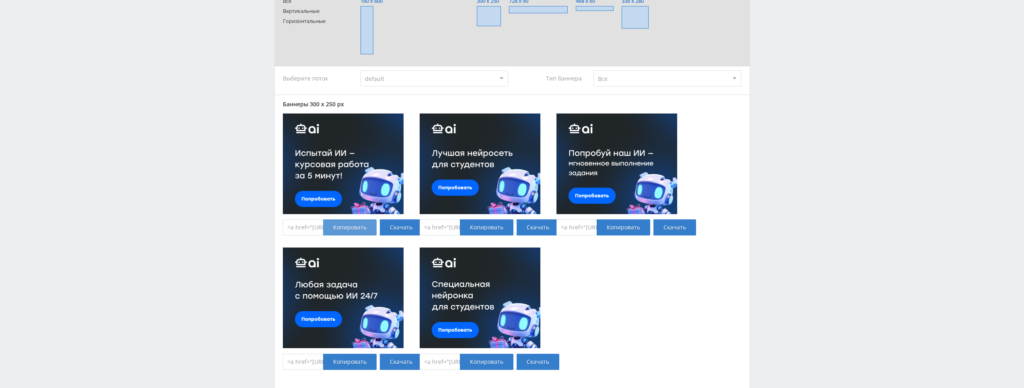
click at [333, 220] on div "Копировать" at bounding box center [350, 227] width 54 height 16
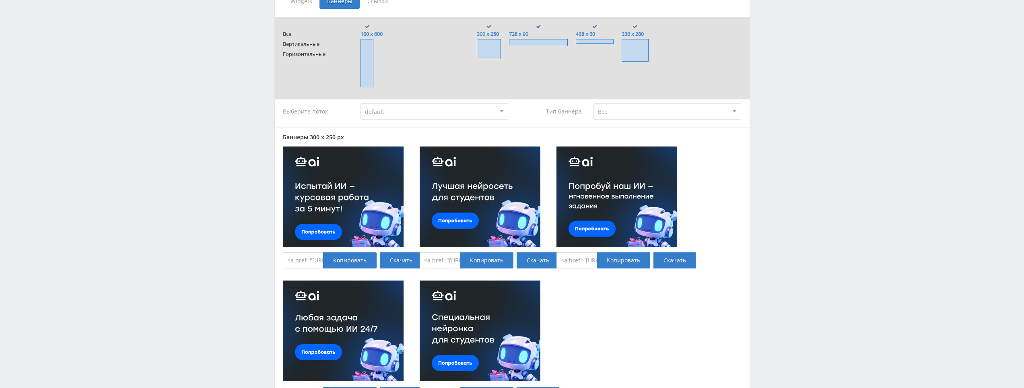
scroll to position [201, 0]
